Goal: Information Seeking & Learning: Find contact information

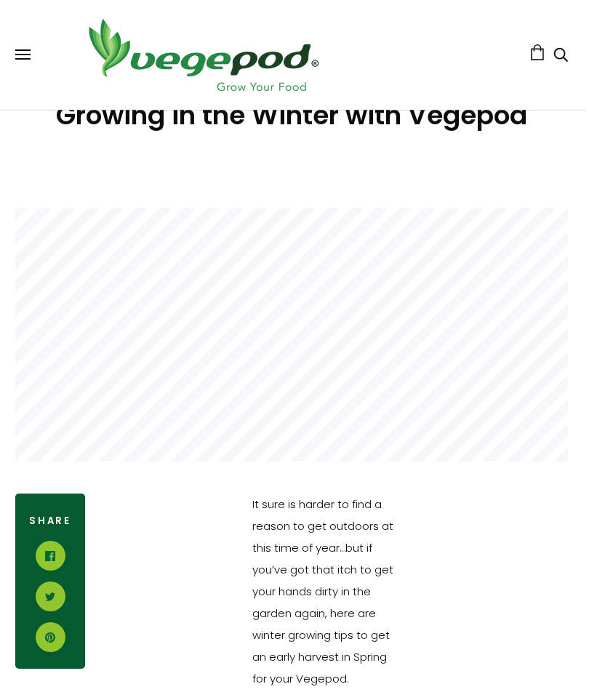
scroll to position [267, 3]
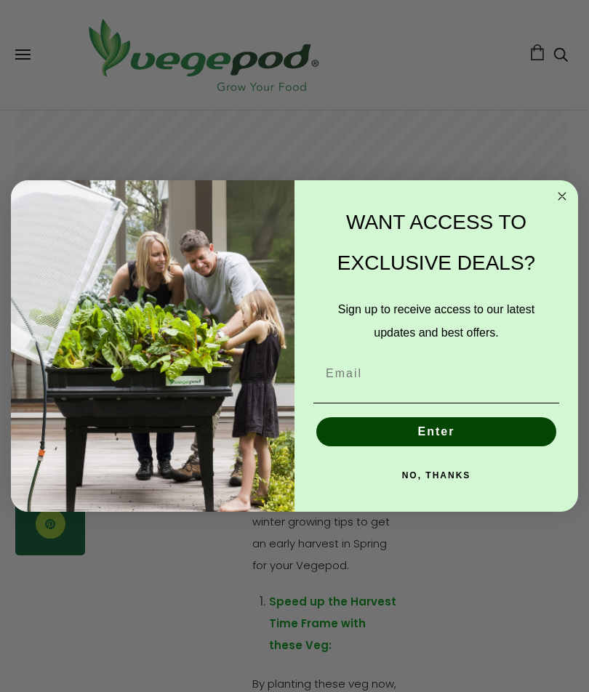
click at [554, 205] on icon "Close dialog" at bounding box center [561, 195] width 17 height 17
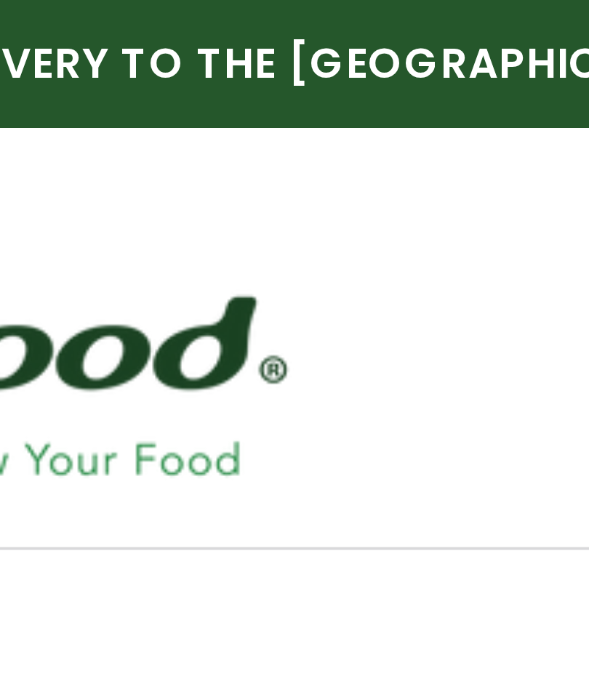
scroll to position [0, 0]
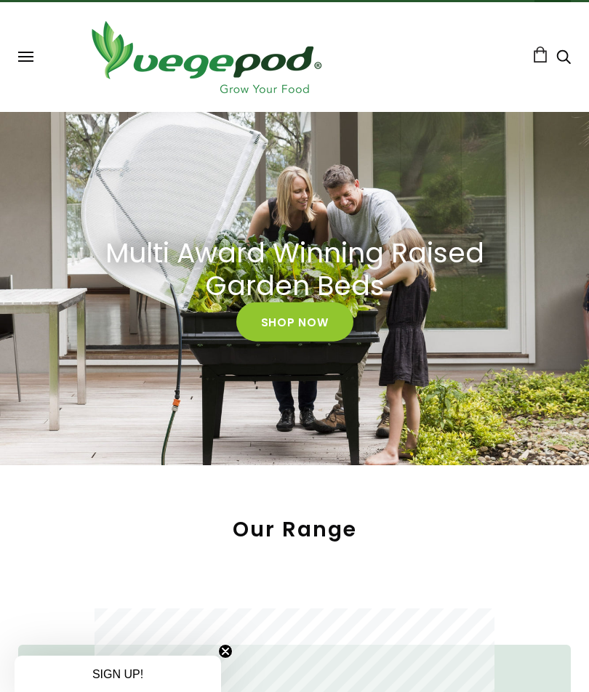
scroll to position [4, 0]
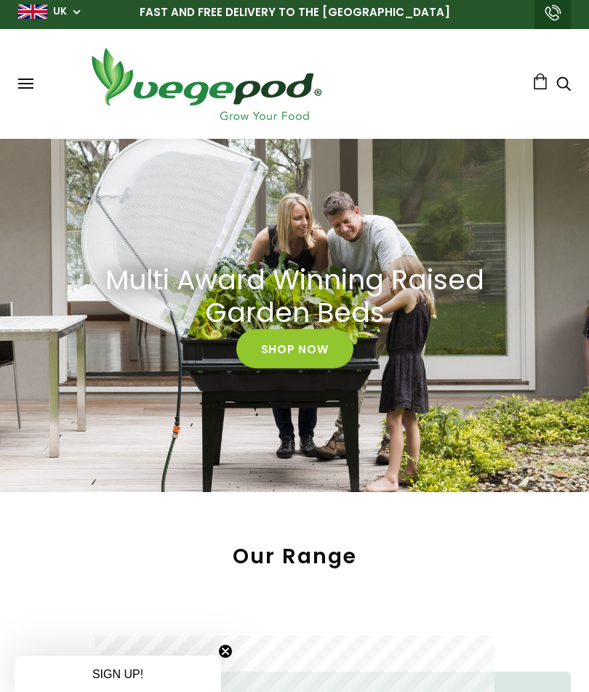
click at [27, 82] on button at bounding box center [25, 83] width 15 height 11
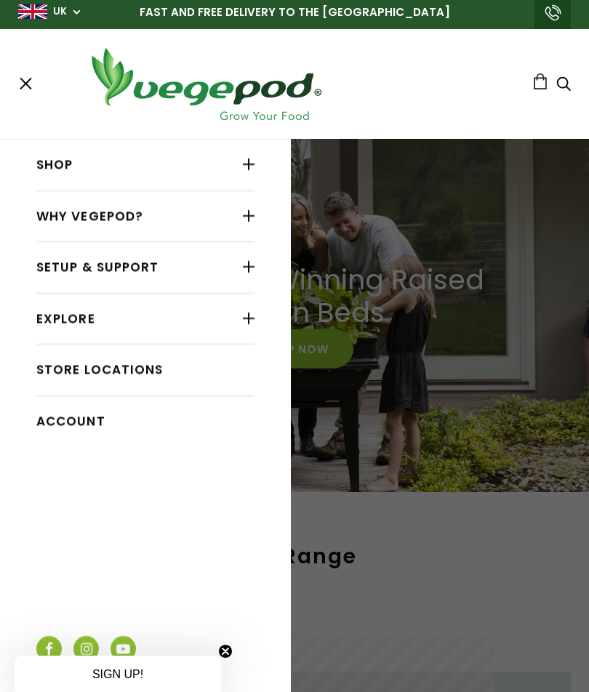
click at [243, 166] on div at bounding box center [249, 164] width 12 height 19
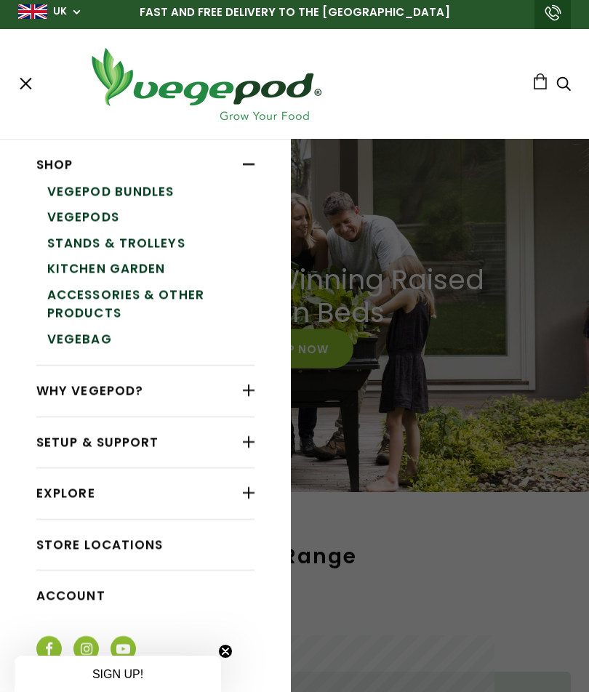
scroll to position [0, 270]
click at [254, 395] on div at bounding box center [249, 390] width 12 height 19
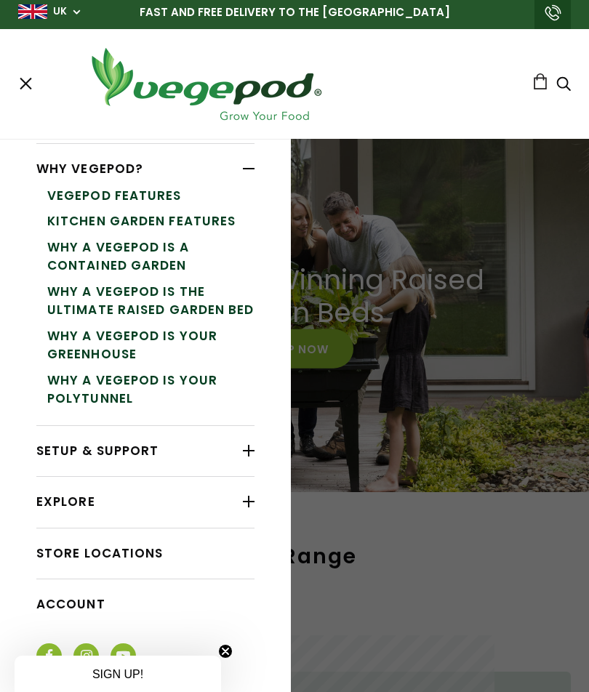
scroll to position [220, 0]
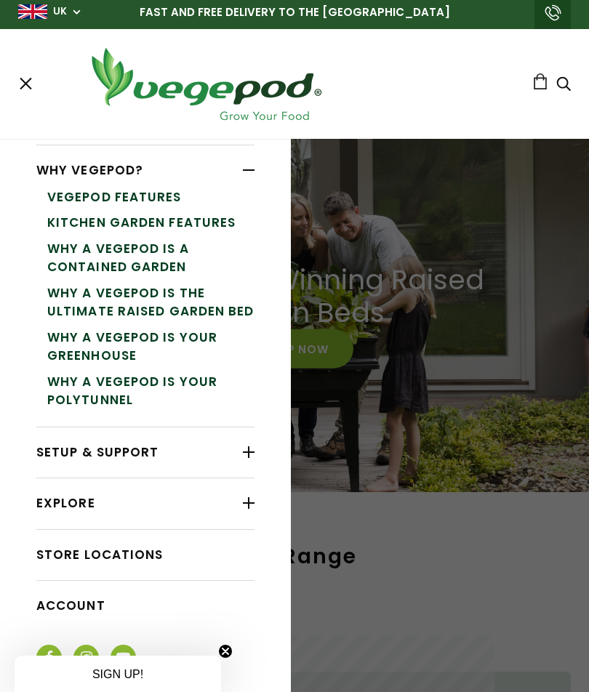
click at [246, 456] on div at bounding box center [249, 452] width 12 height 19
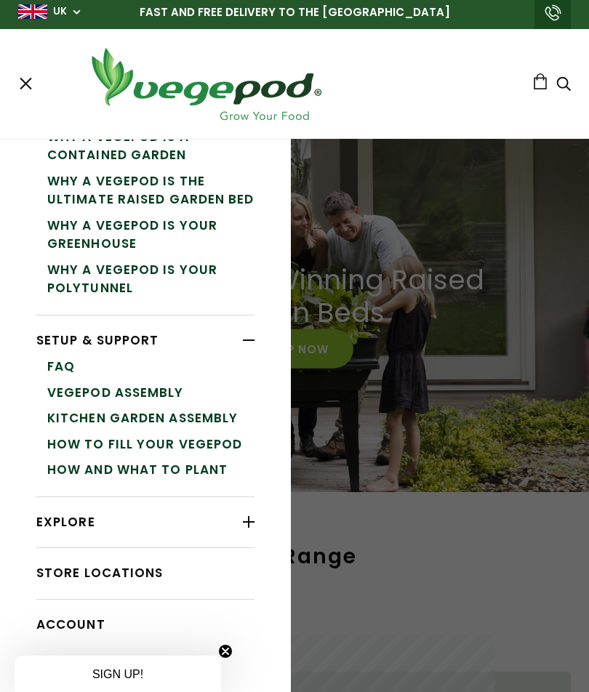
scroll to position [336, 0]
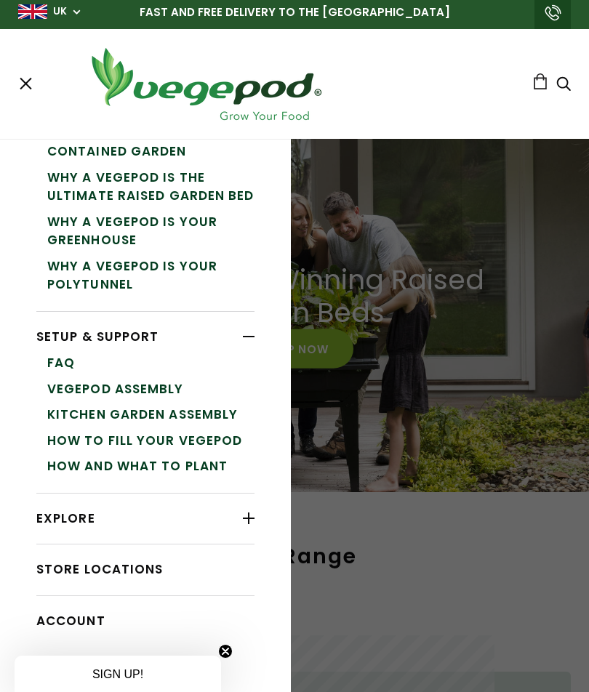
click at [57, 459] on link "How and What to Plant" at bounding box center [150, 466] width 207 height 26
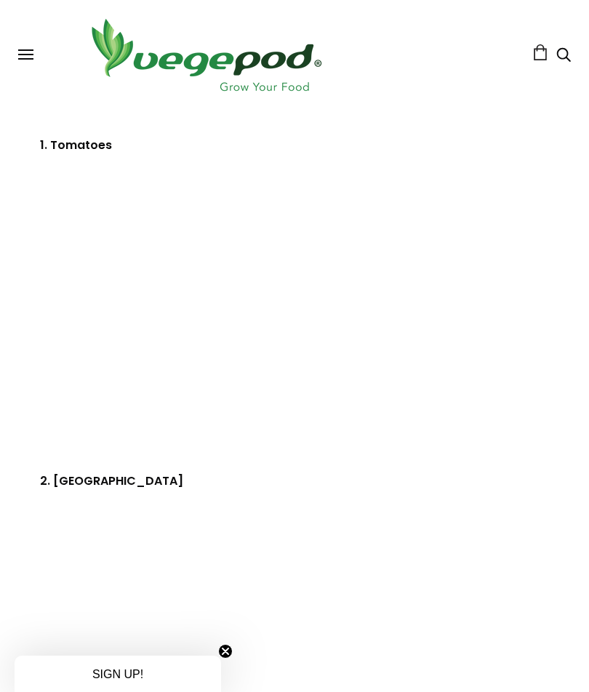
scroll to position [831, 0]
click at [24, 57] on button at bounding box center [25, 54] width 15 height 11
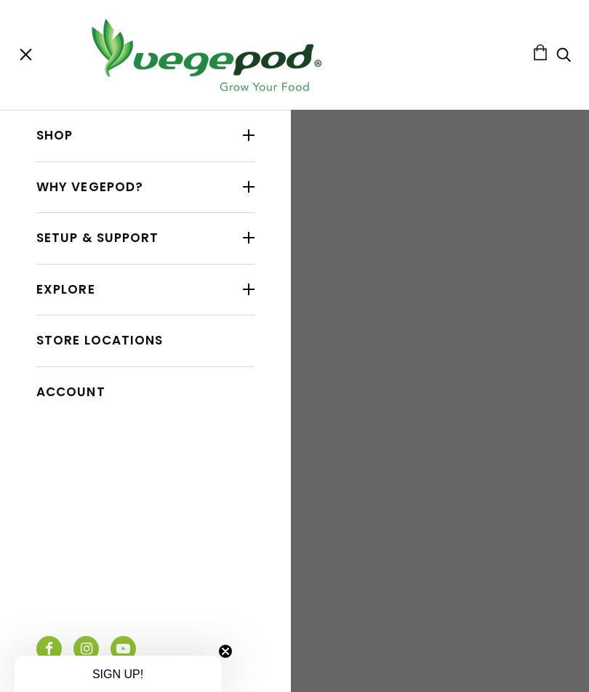
click at [23, 65] on div "Shop Vegepod Bundles Vegepods Stands & Trolleys Kitchen Garden Accessories & Ot…" at bounding box center [294, 55] width 552 height 81
click at [12, 55] on span at bounding box center [18, 54] width 15 height 1
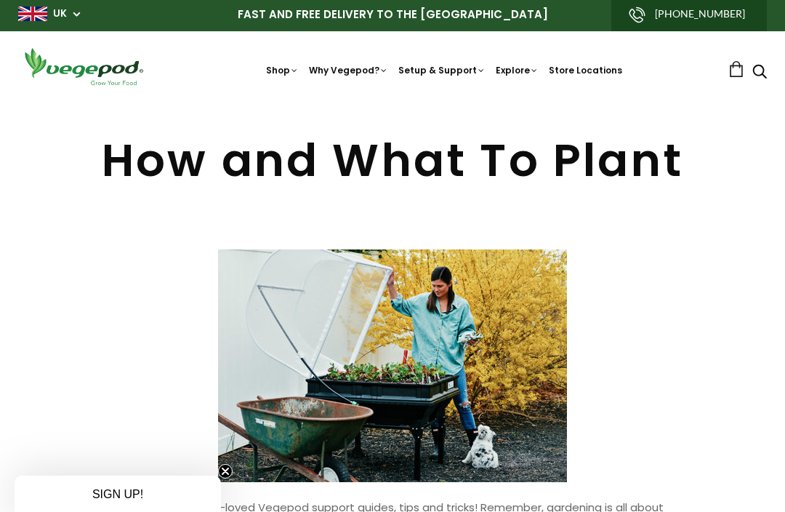
scroll to position [0, 0]
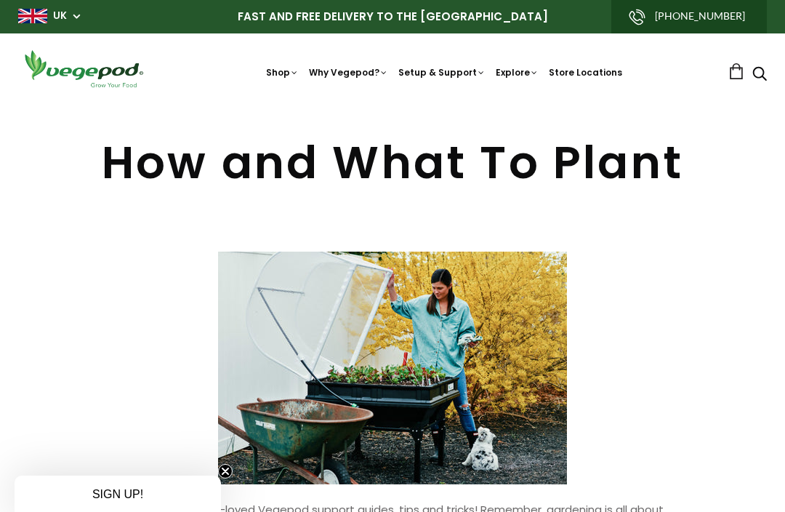
click at [554, 243] on link "How to Fill Your Vegepod" at bounding box center [492, 245] width 198 height 37
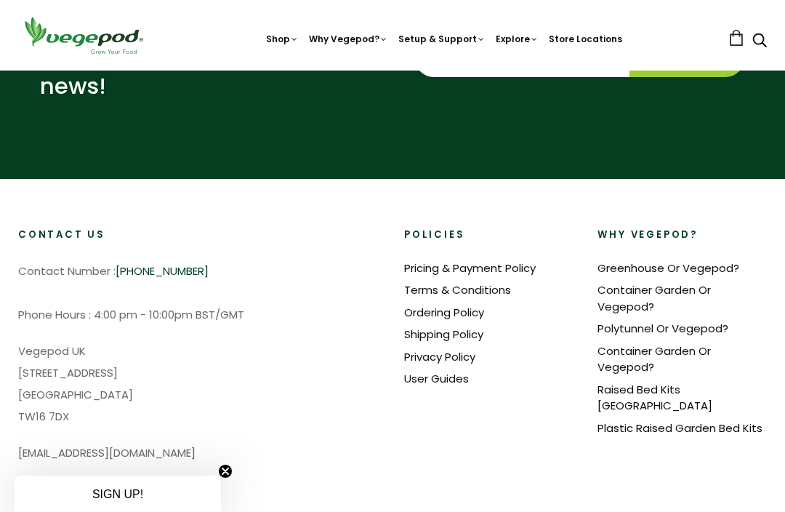
scroll to position [727, 0]
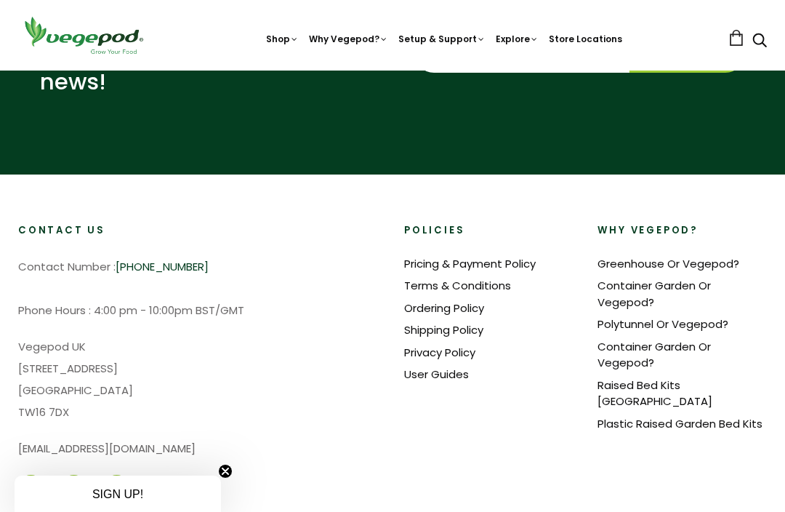
click at [459, 376] on link "User Guides" at bounding box center [436, 373] width 65 height 15
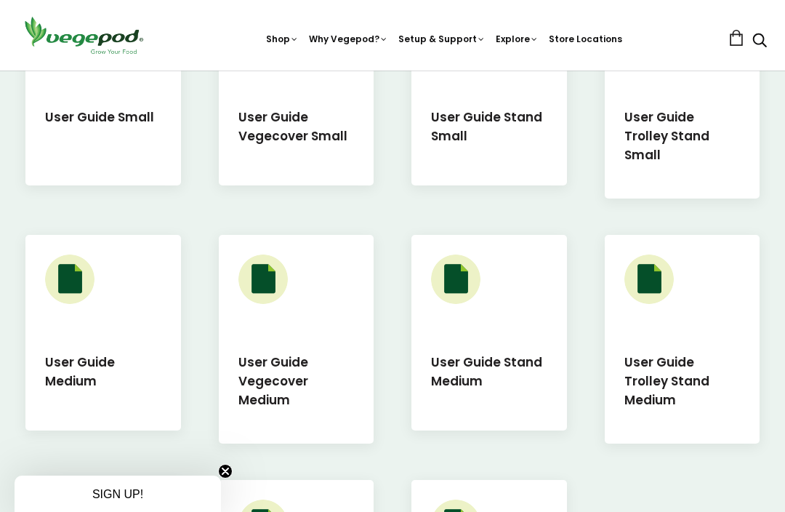
scroll to position [522, 0]
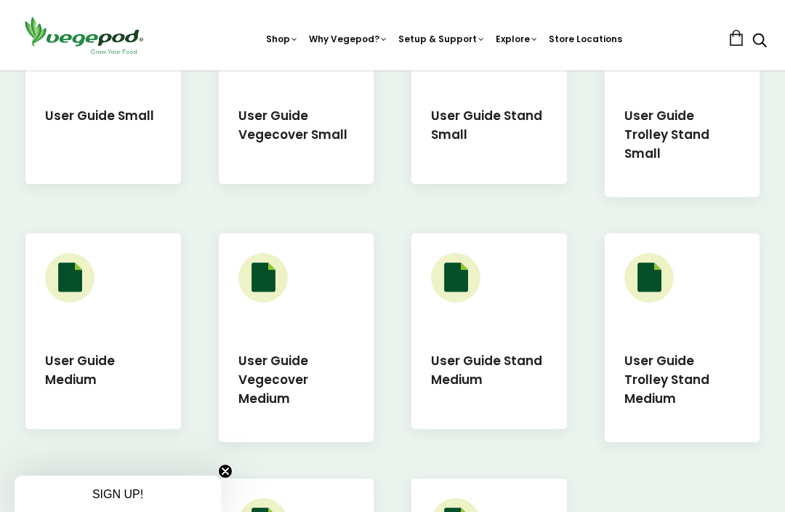
click at [97, 353] on h5 "User Guide Medium" at bounding box center [103, 373] width 116 height 44
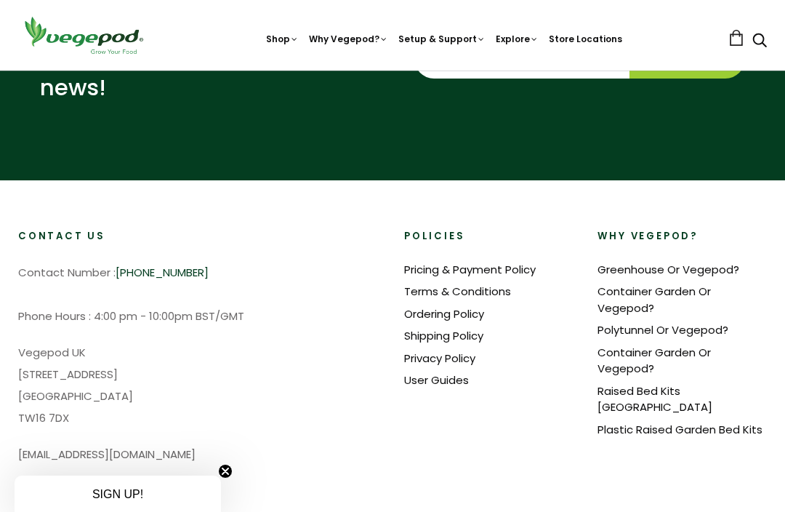
scroll to position [1311, 0]
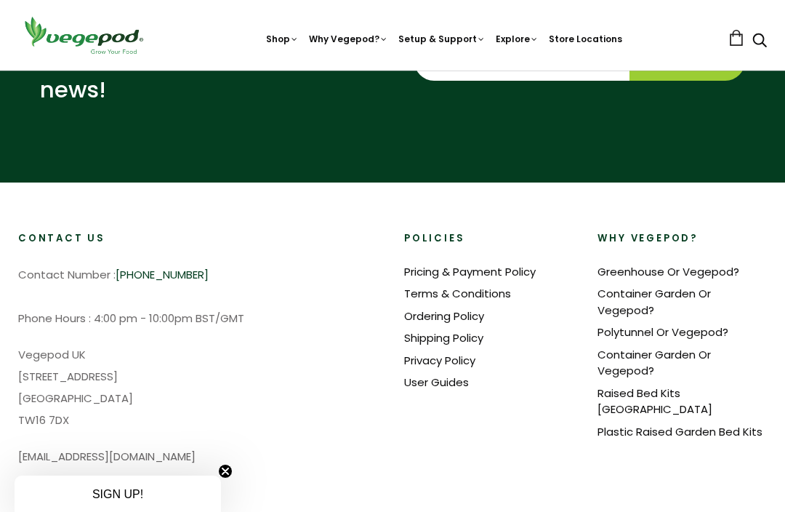
click at [714, 264] on link "Greenhouse Or Vegepod?" at bounding box center [668, 271] width 142 height 15
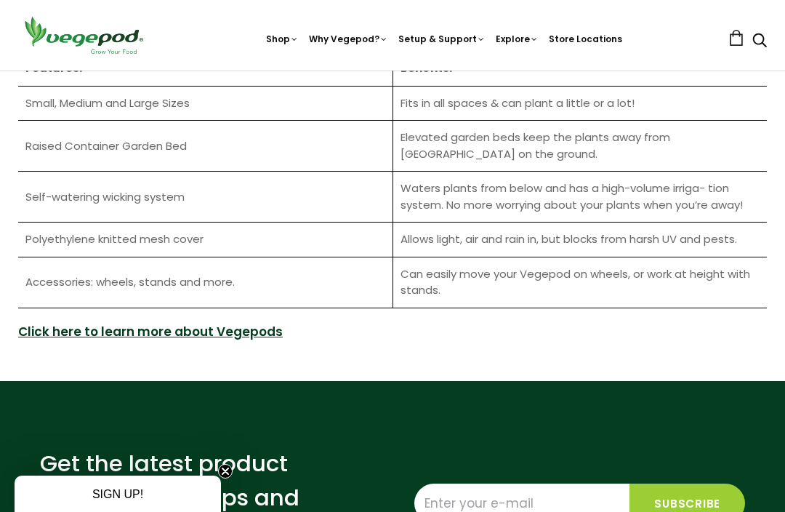
scroll to position [2064, 0]
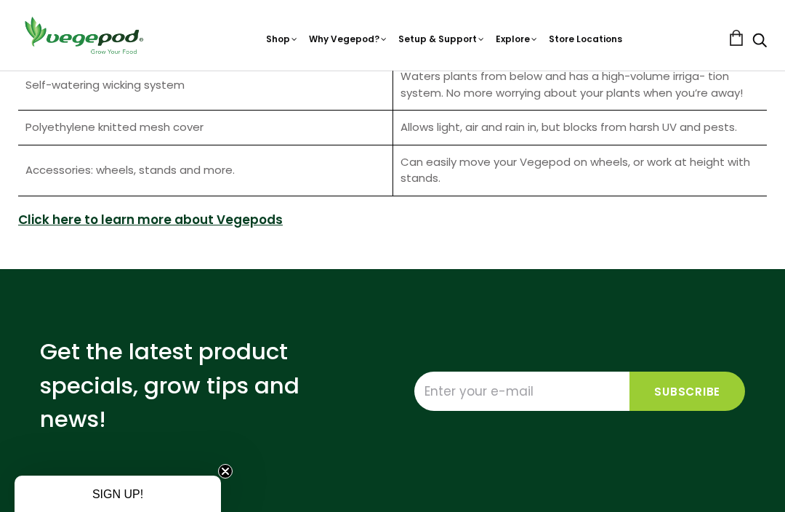
click at [113, 239] on div "Features: Benefits: Small, Medium and Large Sizes Fits in all spaces & can plan…" at bounding box center [392, 84] width 785 height 369
click at [117, 220] on link "Click here to learn more about Vegepods" at bounding box center [150, 220] width 265 height 19
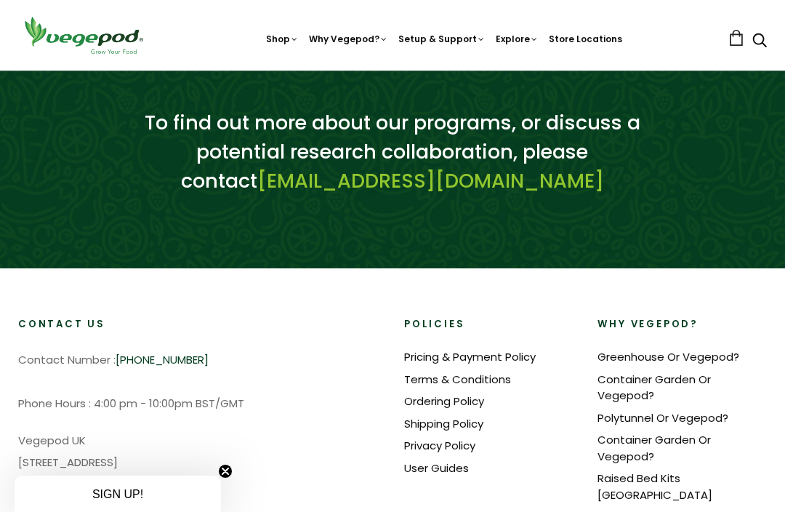
scroll to position [1616, 0]
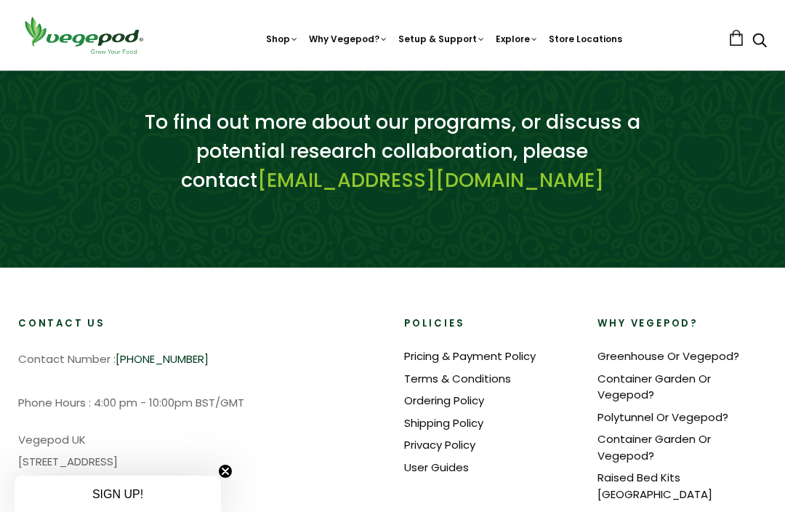
click at [651, 371] on link "Container Garden Or Vegepod?" at bounding box center [653, 387] width 113 height 32
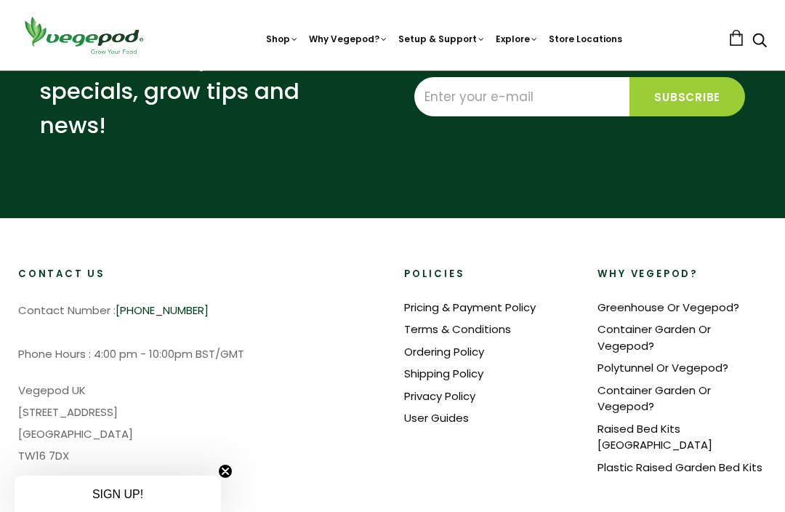
scroll to position [2333, 0]
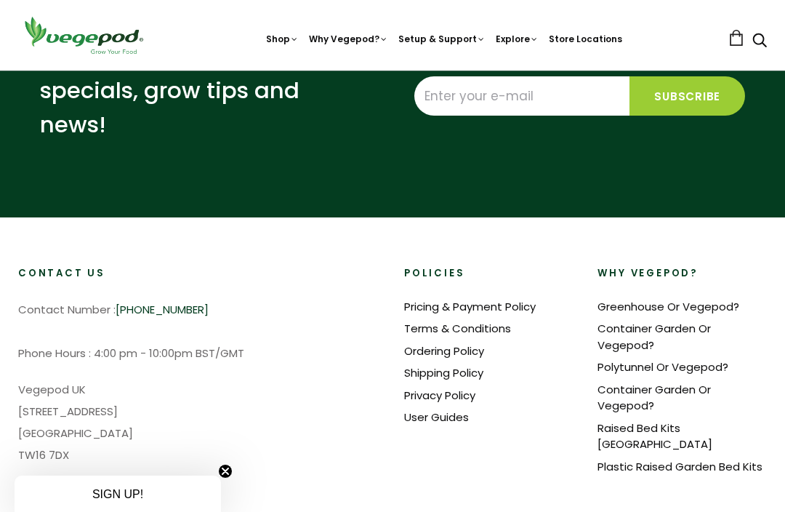
click at [676, 366] on link "Polytunnel Or Vegepod?" at bounding box center [662, 366] width 131 height 15
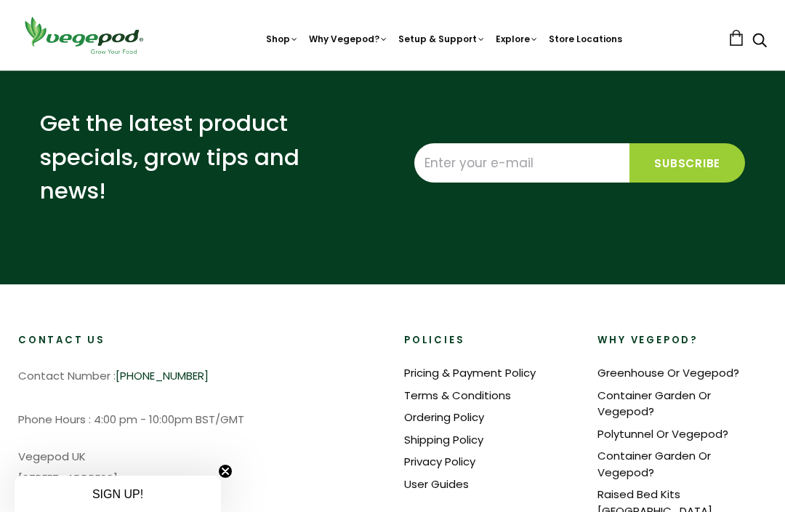
scroll to position [2204, 0]
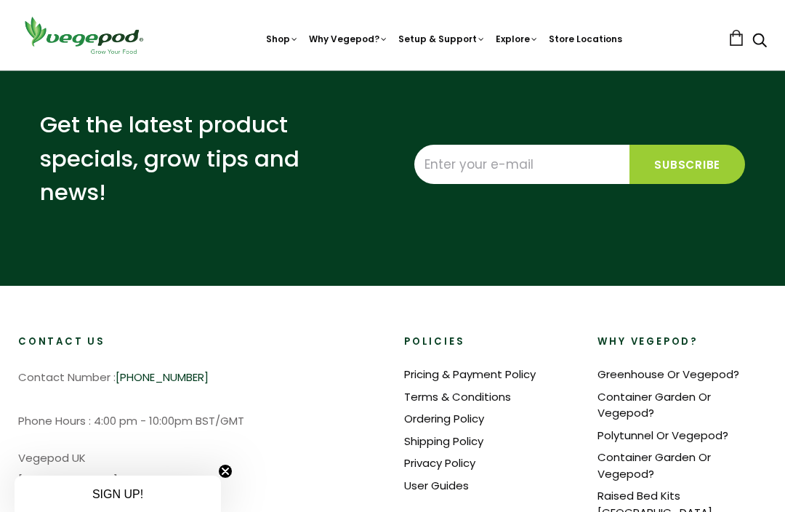
click at [637, 462] on link "Container Garden Or Vegepod?" at bounding box center [653, 465] width 113 height 32
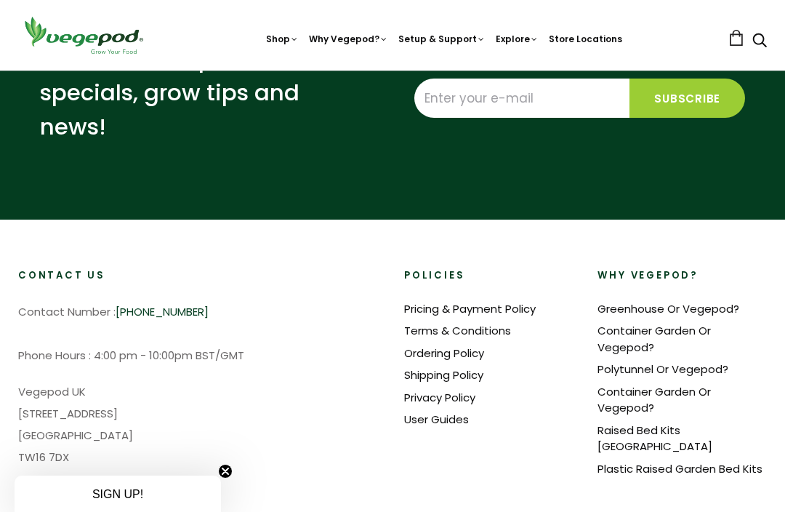
scroll to position [2334, 0]
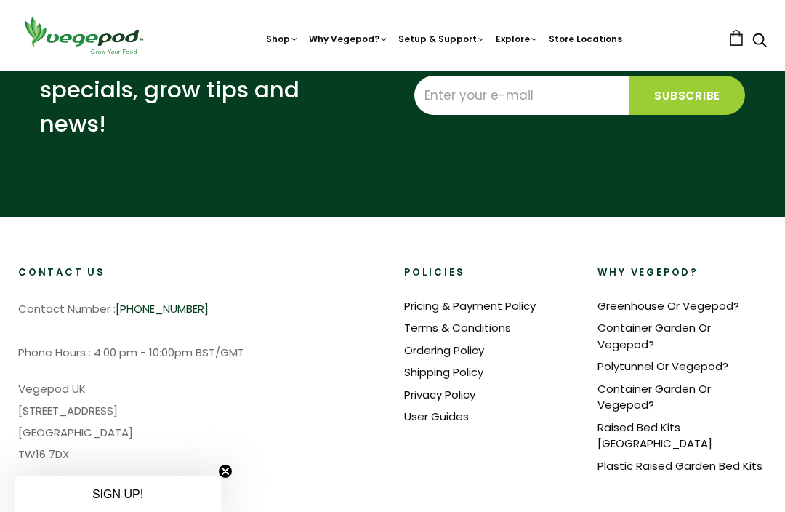
click at [676, 424] on link "Raised Bed Kits [GEOGRAPHIC_DATA]" at bounding box center [654, 435] width 115 height 32
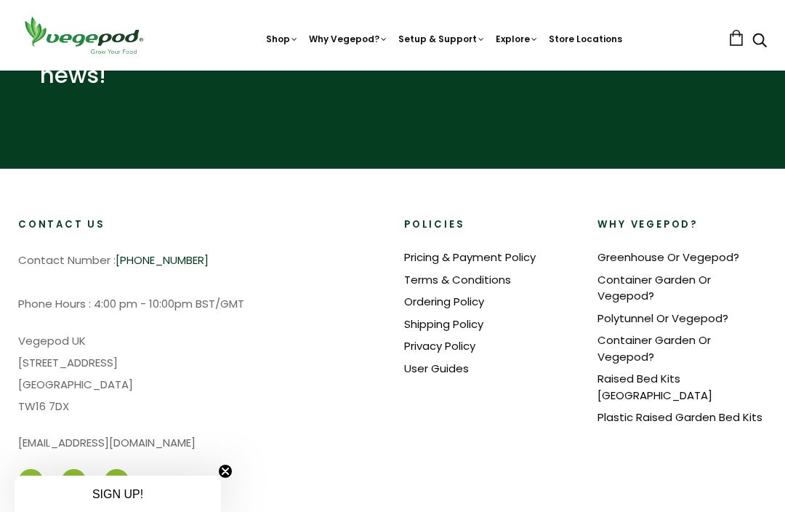
scroll to position [1367, 0]
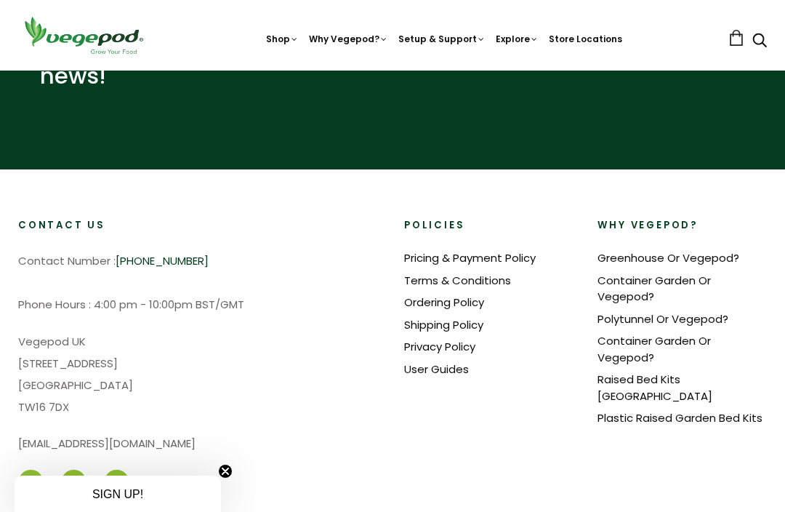
click at [677, 410] on link "Plastic Raised Garden Bed Kits" at bounding box center [679, 417] width 165 height 15
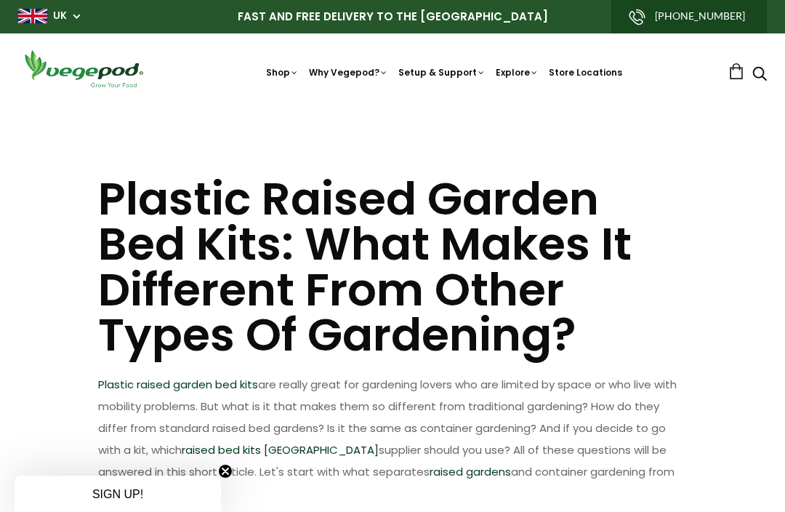
click at [392, 104] on img at bounding box center [392, 104] width 0 height 0
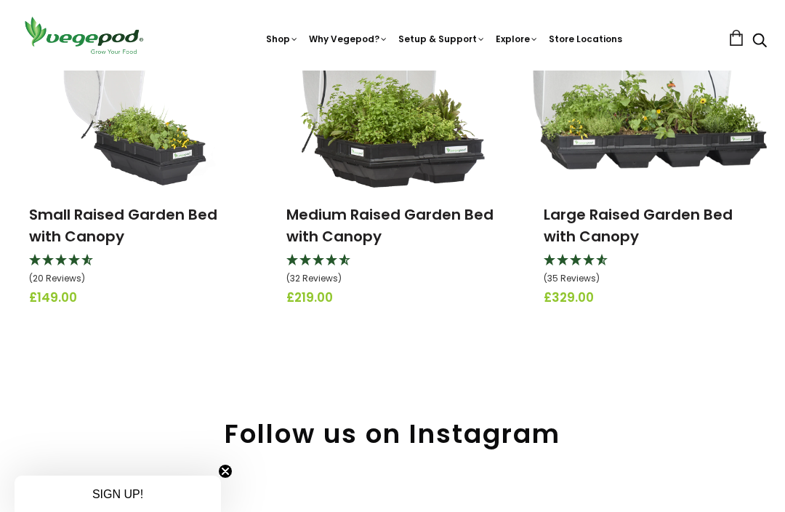
scroll to position [149, 0]
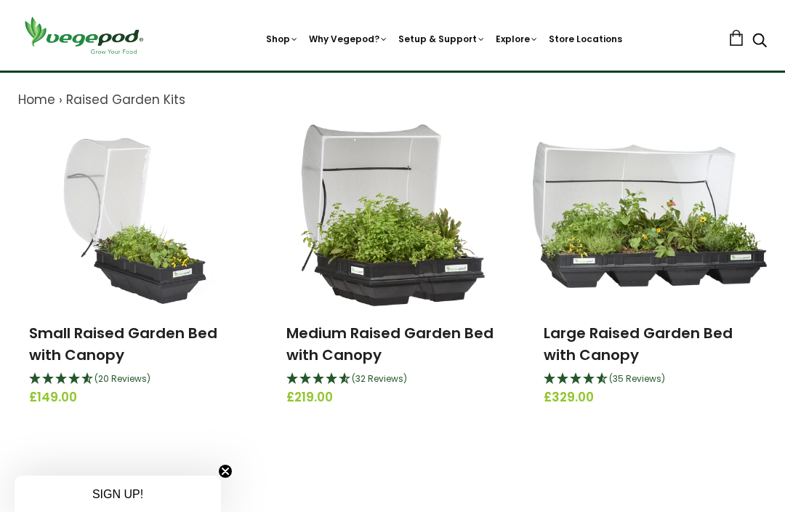
click at [361, 278] on img at bounding box center [392, 215] width 185 height 182
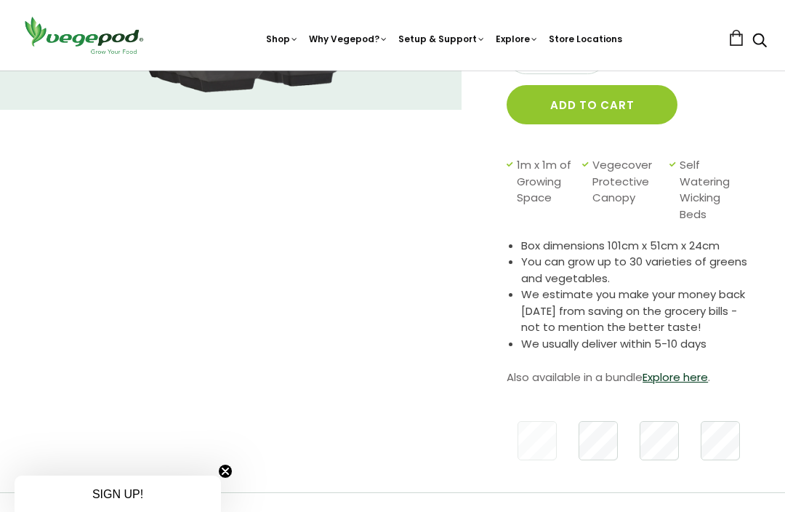
scroll to position [281, 0]
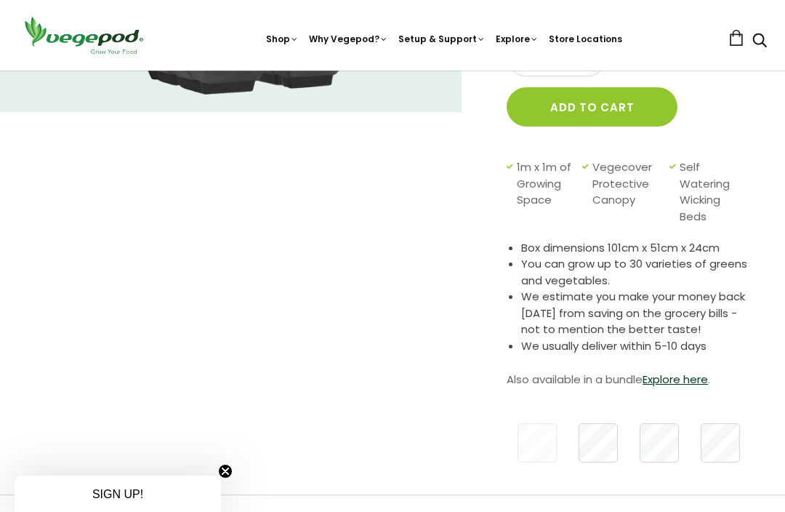
click at [440, 103] on link "FAQ" at bounding box center [492, 101] width 198 height 37
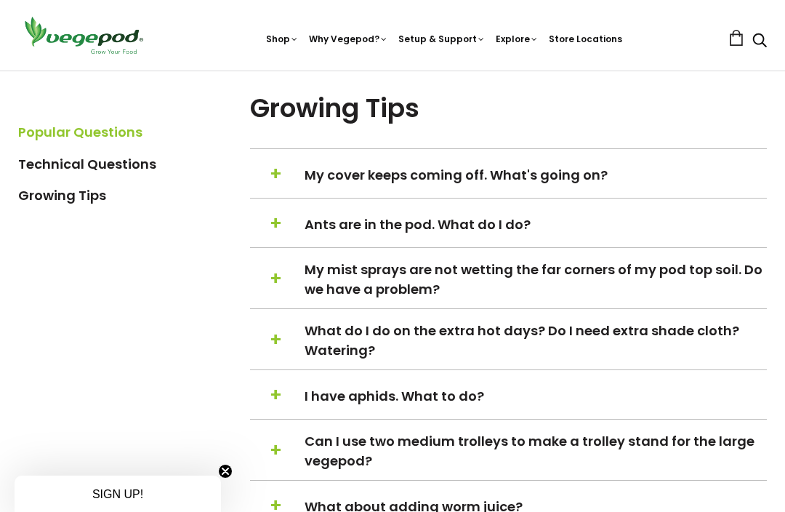
scroll to position [1746, 0]
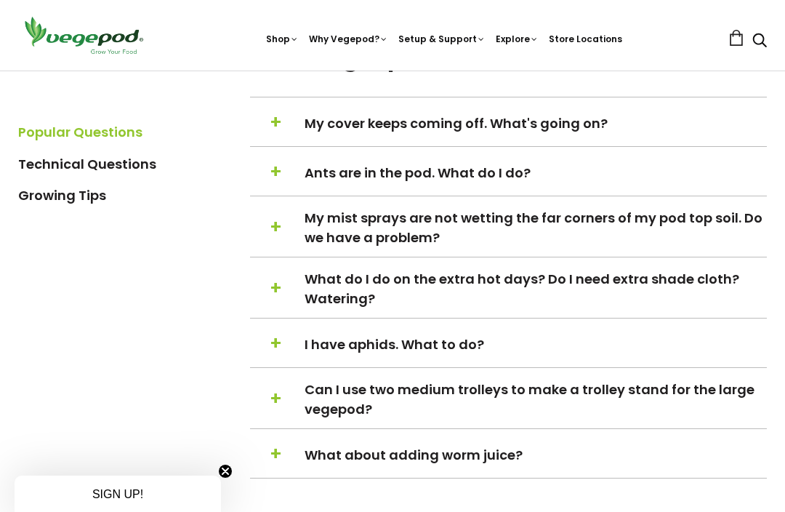
click at [284, 186] on h5 "+ − Ants are in the pod. What do I do?" at bounding box center [508, 172] width 517 height 28
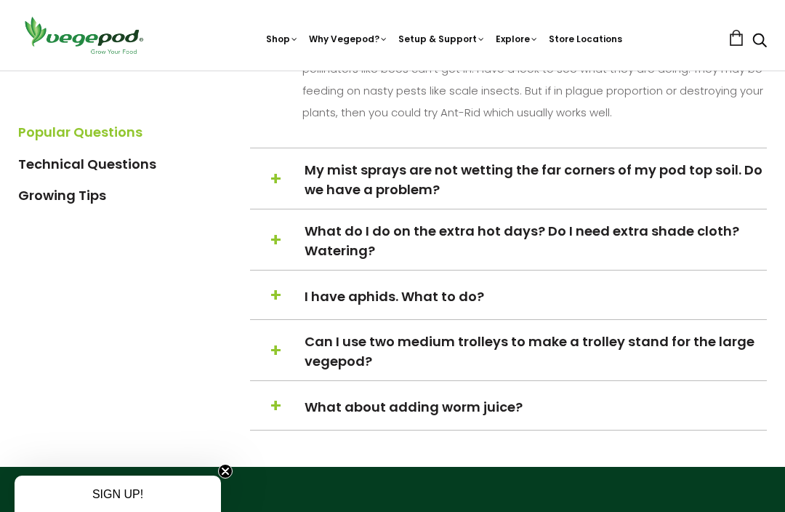
scroll to position [1993, 0]
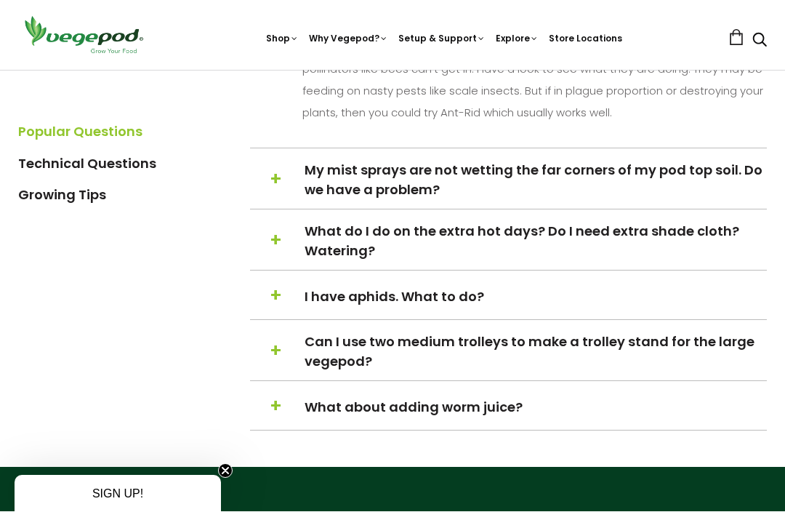
click at [279, 194] on span "+" at bounding box center [276, 180] width 12 height 28
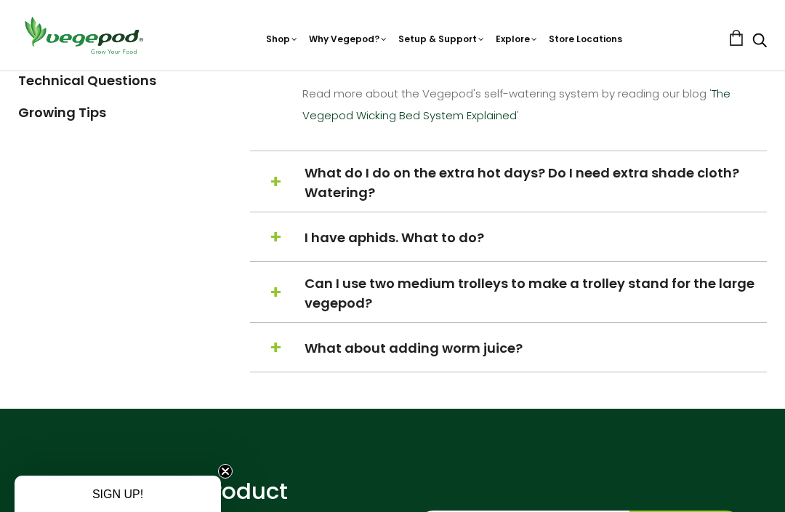
scroll to position [2235, 0]
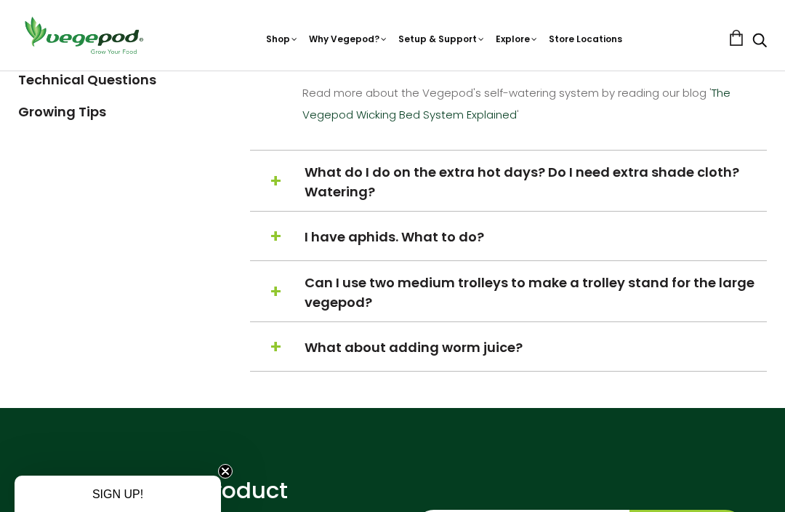
click at [286, 250] on h5 "+ − I have aphids. What to do?" at bounding box center [508, 237] width 517 height 28
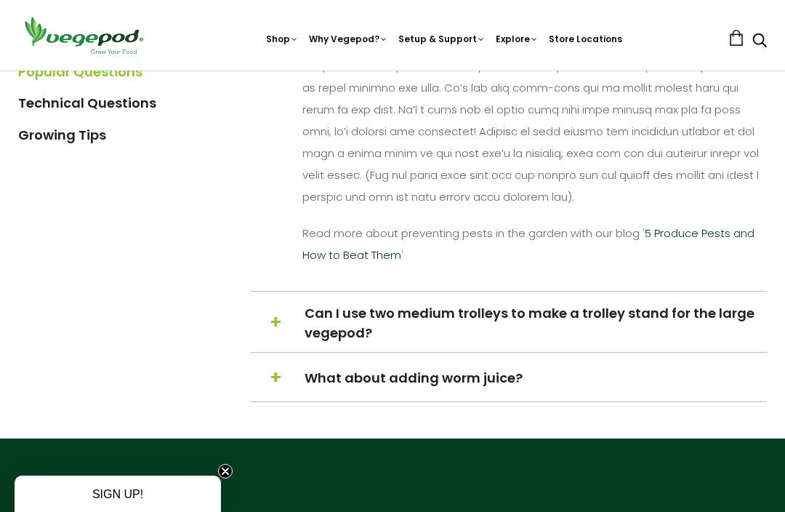
scroll to position [2226, 0]
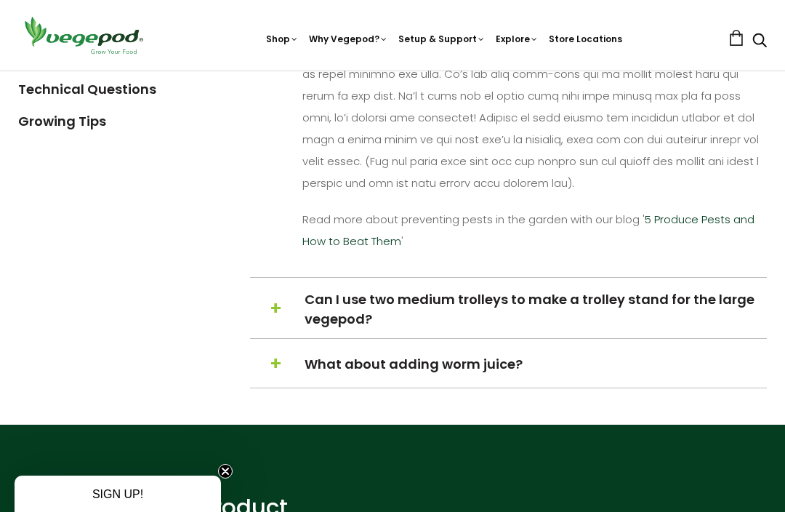
click at [274, 323] on span "+" at bounding box center [276, 309] width 12 height 28
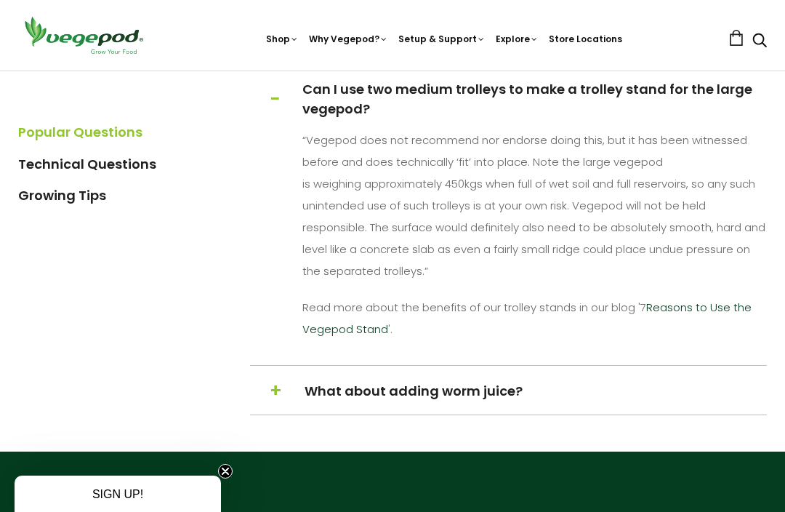
scroll to position [2015, 0]
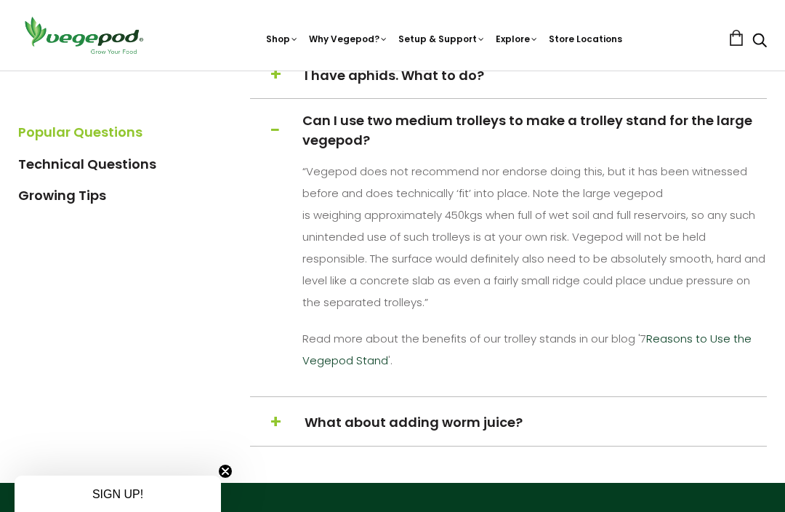
click at [285, 436] on h5 "+ − What about adding worm juice?" at bounding box center [508, 422] width 517 height 28
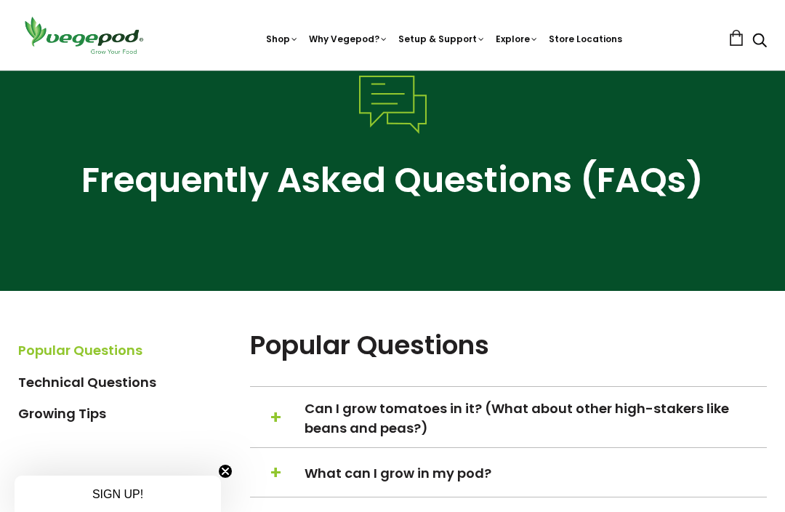
scroll to position [0, 0]
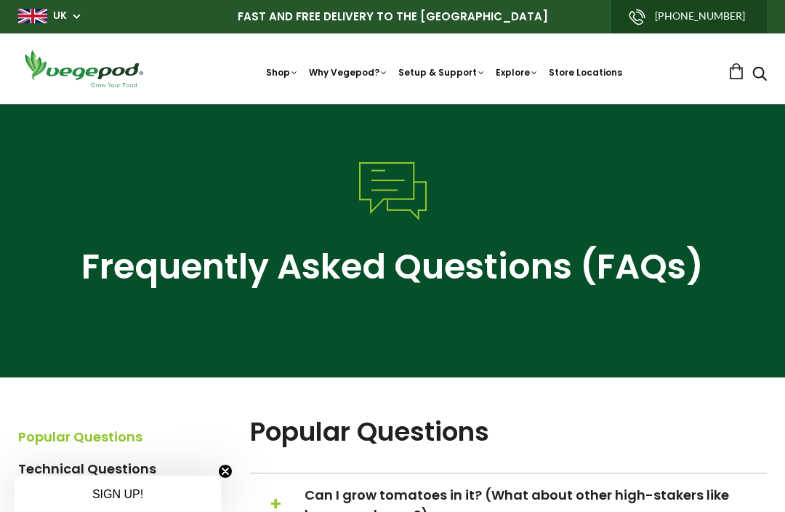
click at [429, 209] on link "Kitchen Garden Assembly" at bounding box center [492, 208] width 198 height 37
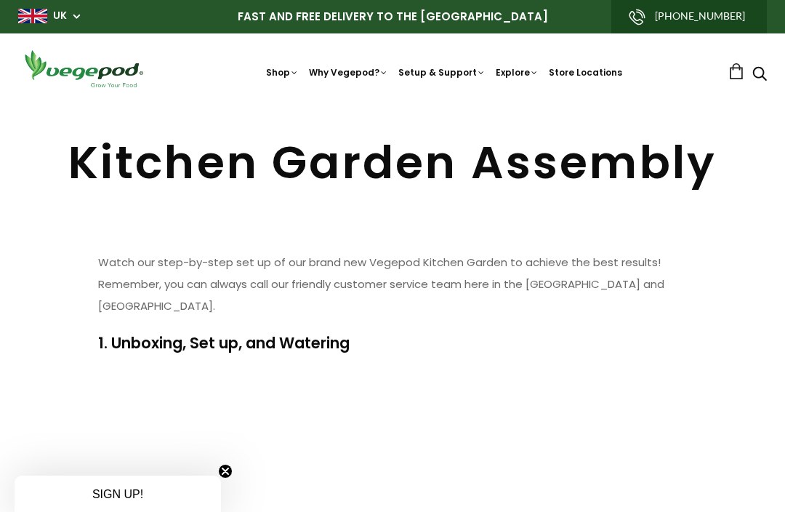
click at [442, 253] on link "How to Fill Your Vegepod" at bounding box center [492, 245] width 198 height 37
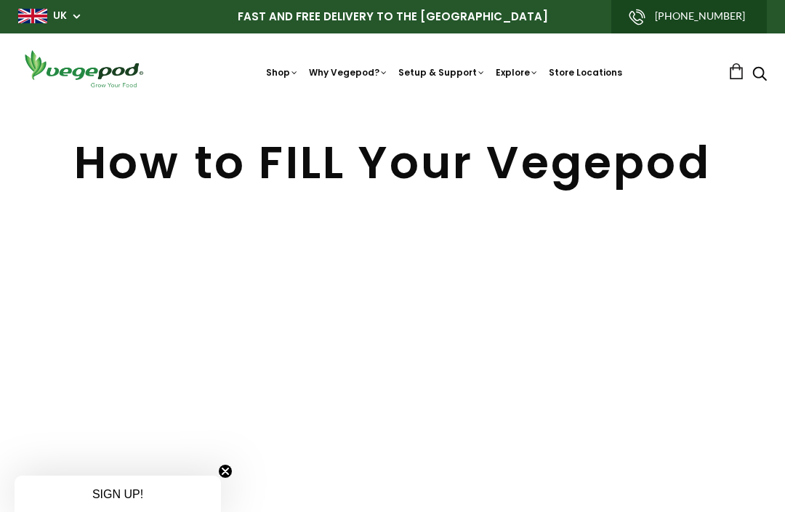
click at [445, 91] on header "Shop Vegepod Bundles Vegepods Stands & Trolleys Kitchen Garden Accessories & Ot…" at bounding box center [392, 68] width 785 height 70
click at [427, 287] on link "How and What to Plant" at bounding box center [492, 281] width 198 height 37
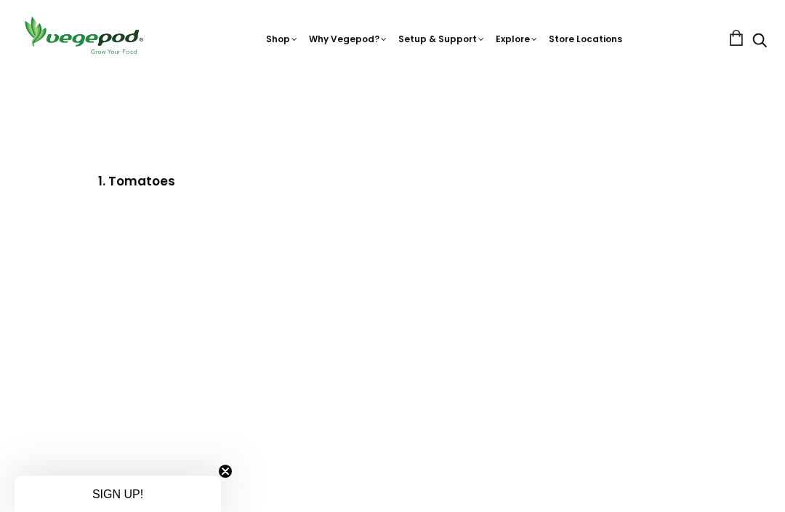
scroll to position [789, 0]
click at [521, 152] on link "Community Gardening Programs" at bounding box center [611, 138] width 241 height 37
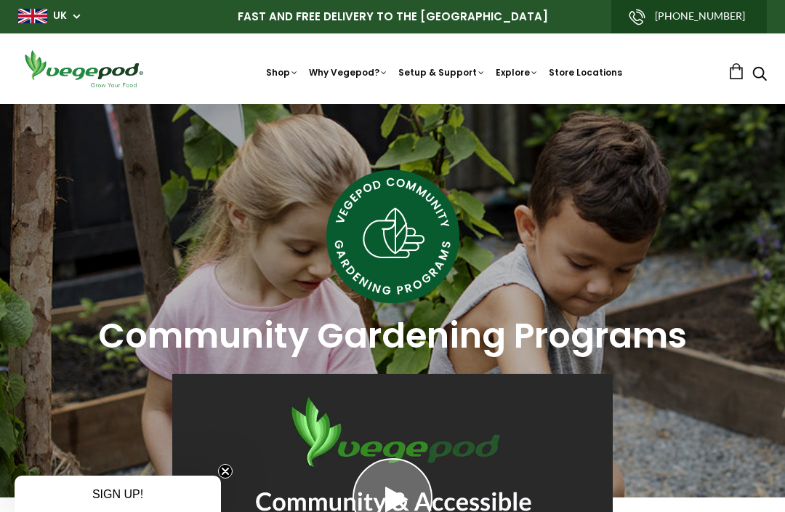
click at [529, 182] on link "Community Gardening Programs" at bounding box center [611, 171] width 241 height 37
click at [590, 74] on link "Store Locations" at bounding box center [585, 72] width 73 height 12
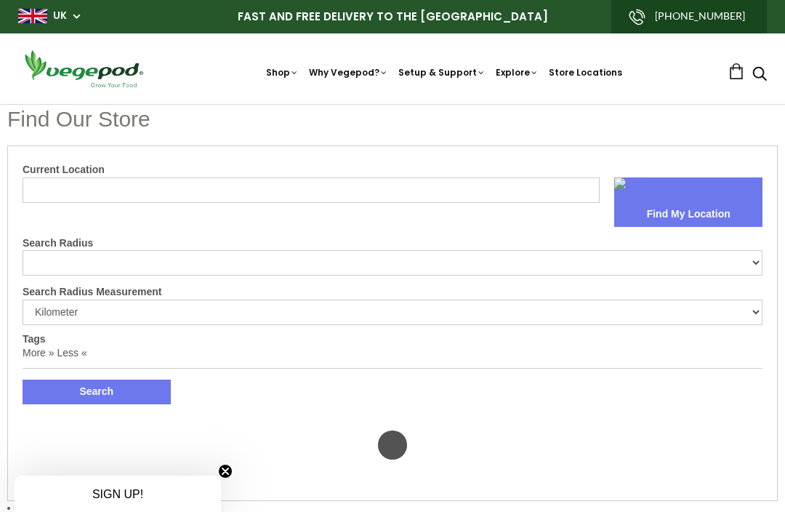
select select "m"
